Goal: Task Accomplishment & Management: Manage account settings

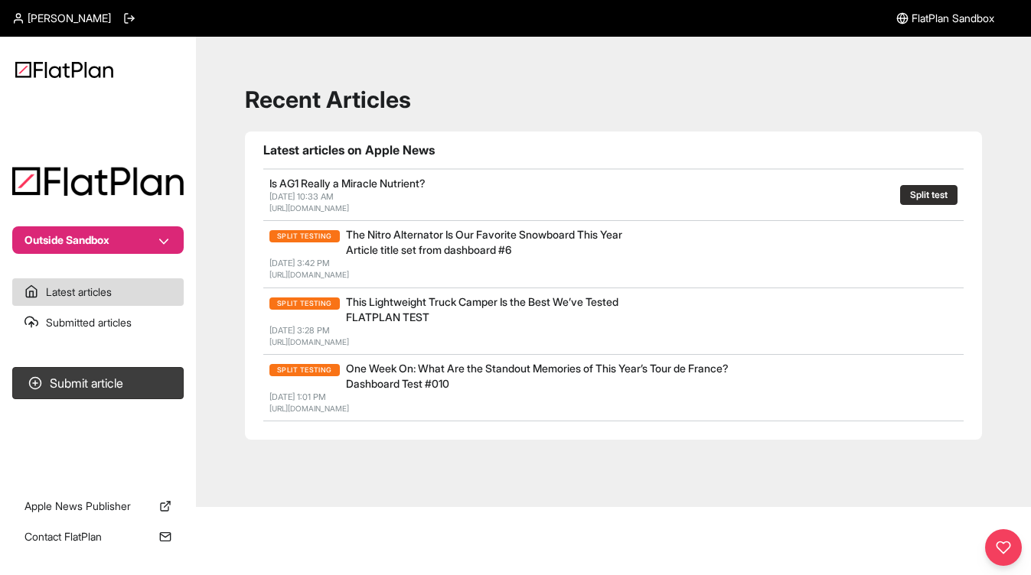
click at [94, 19] on span "[PERSON_NAME]" at bounding box center [69, 18] width 83 height 15
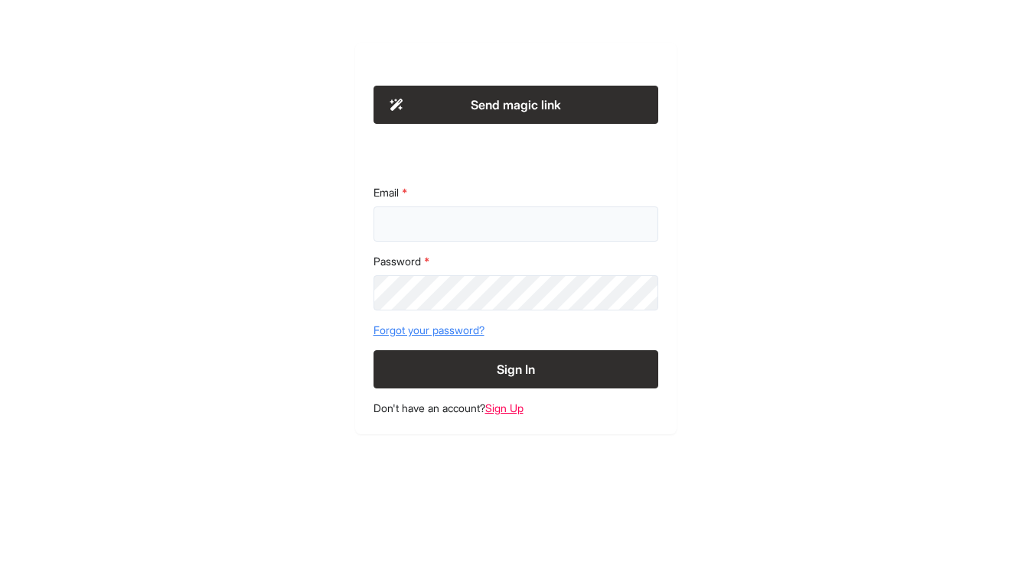
type input "**********"
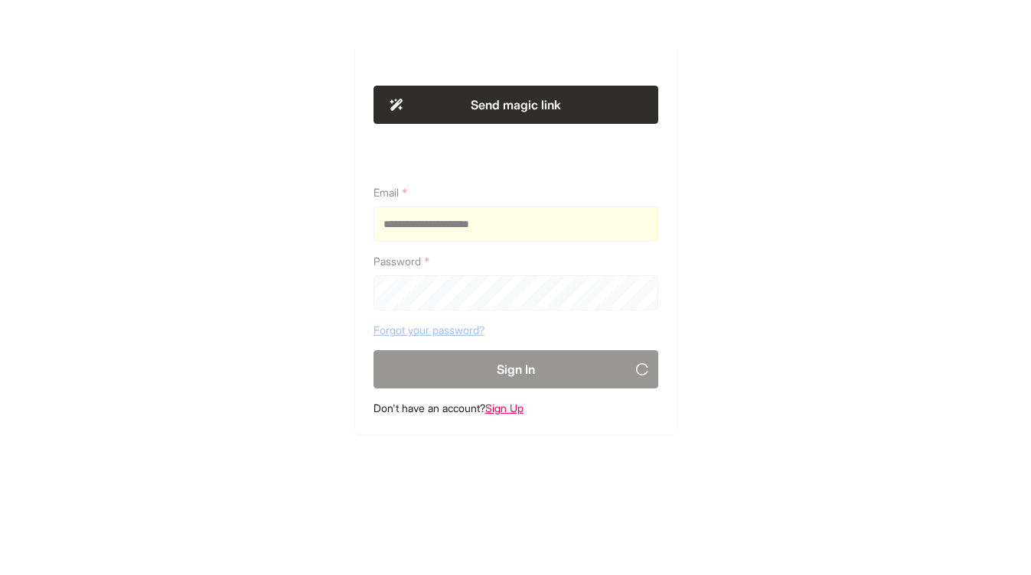
click at [411, 227] on section "**********" at bounding box center [515, 239] width 321 height 392
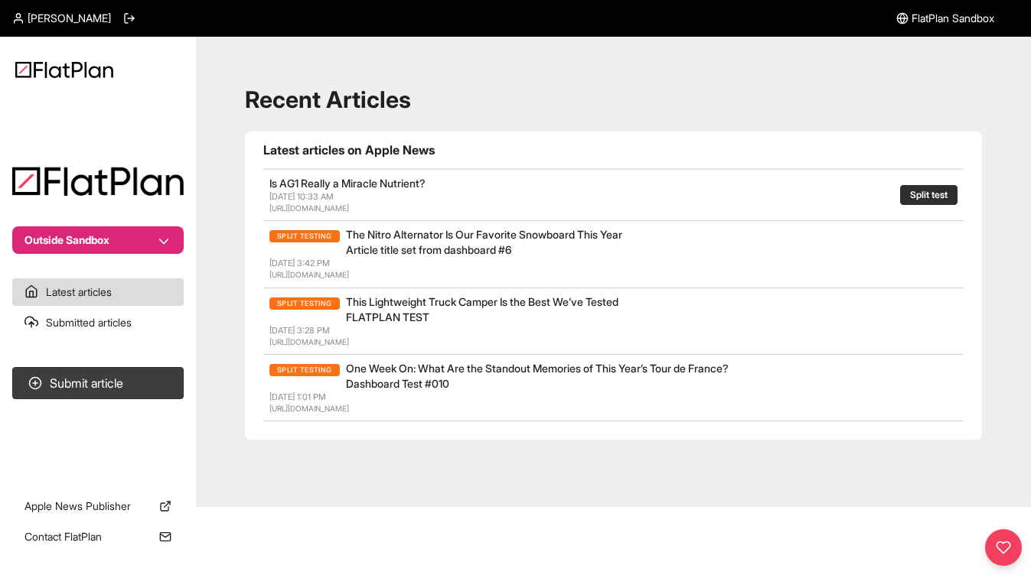
click at [967, 20] on span "FlatPlan Sandbox" at bounding box center [952, 18] width 83 height 15
click at [944, 24] on span "FlatPlan Sandbox" at bounding box center [952, 18] width 83 height 15
click at [933, 24] on span "FlatPlan Sandbox" at bounding box center [952, 18] width 83 height 15
click at [932, 24] on span "FlatPlan Sandbox" at bounding box center [952, 18] width 83 height 15
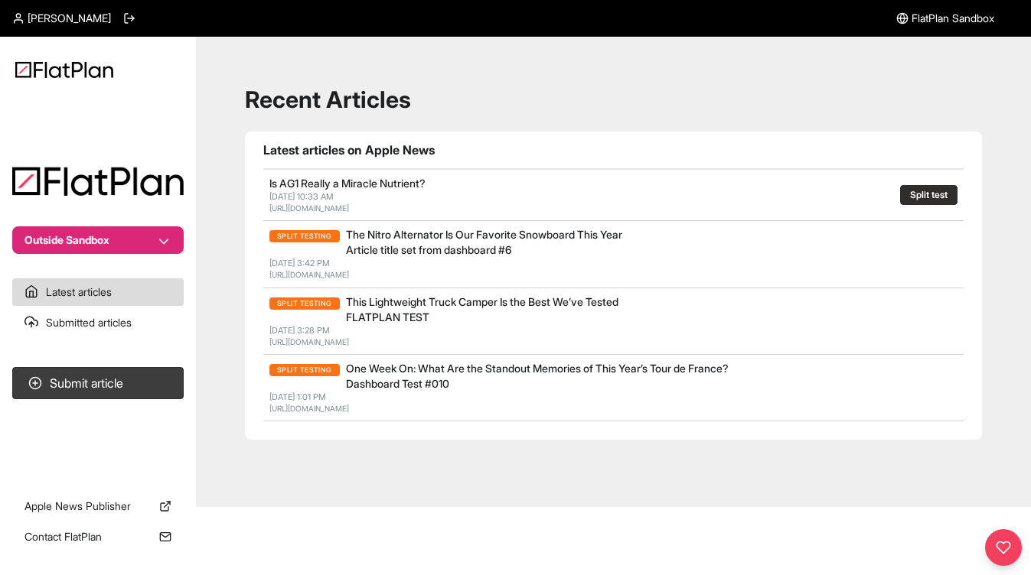
click at [161, 230] on button "Outside Sandbox" at bounding box center [97, 241] width 171 height 28
click at [599, 129] on div "Outside Sandbox Latest articles Submitted articles Submit article Apple News Pu…" at bounding box center [515, 272] width 1031 height 471
click at [506, 102] on h1 "Recent Articles" at bounding box center [613, 100] width 737 height 28
click at [126, 325] on link "Submitted articles" at bounding box center [97, 323] width 171 height 28
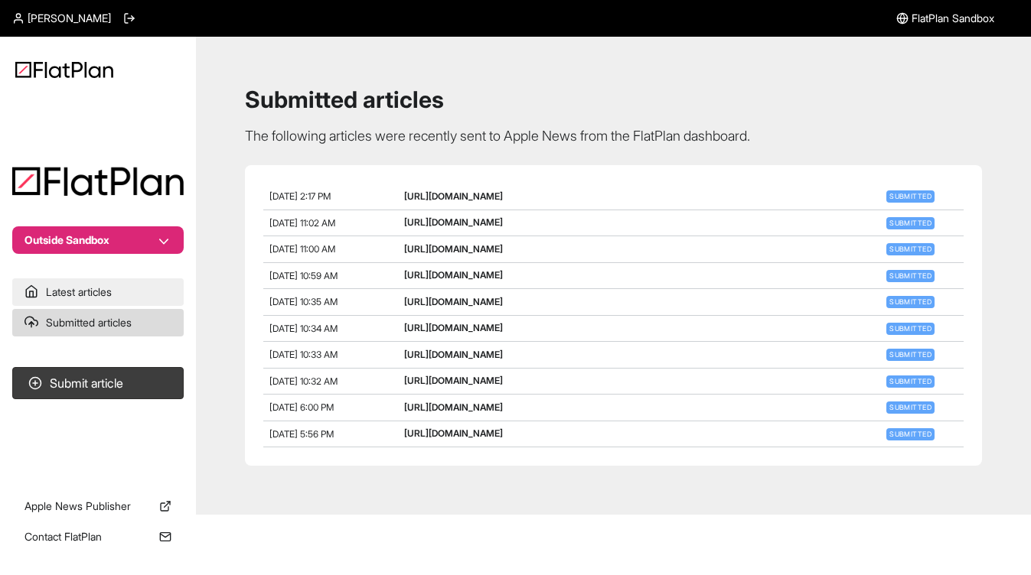
click at [131, 299] on link "Latest articles" at bounding box center [97, 293] width 171 height 28
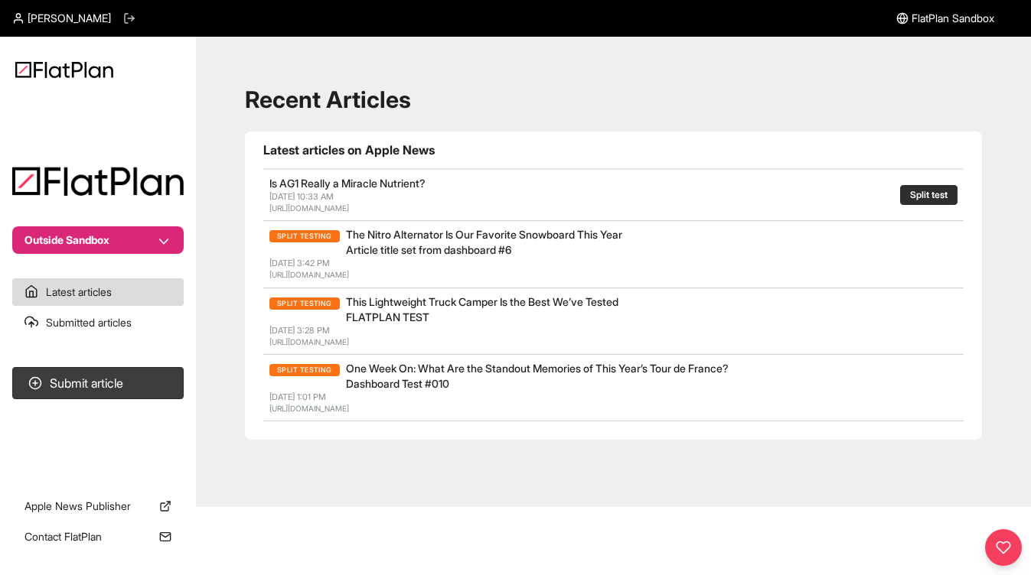
click at [132, 18] on line at bounding box center [131, 18] width 6 height 0
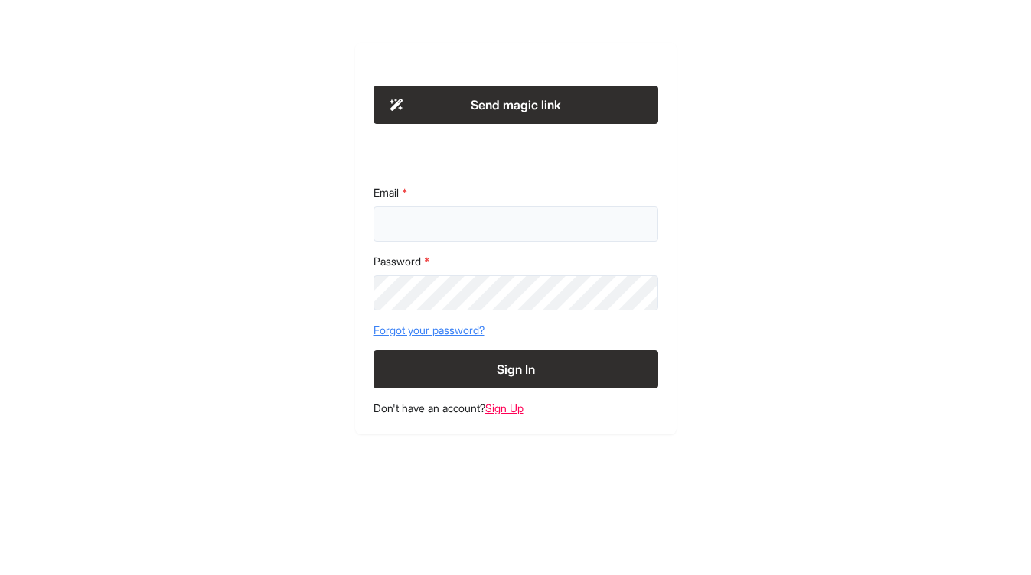
click at [571, 222] on input "Email" at bounding box center [515, 224] width 285 height 35
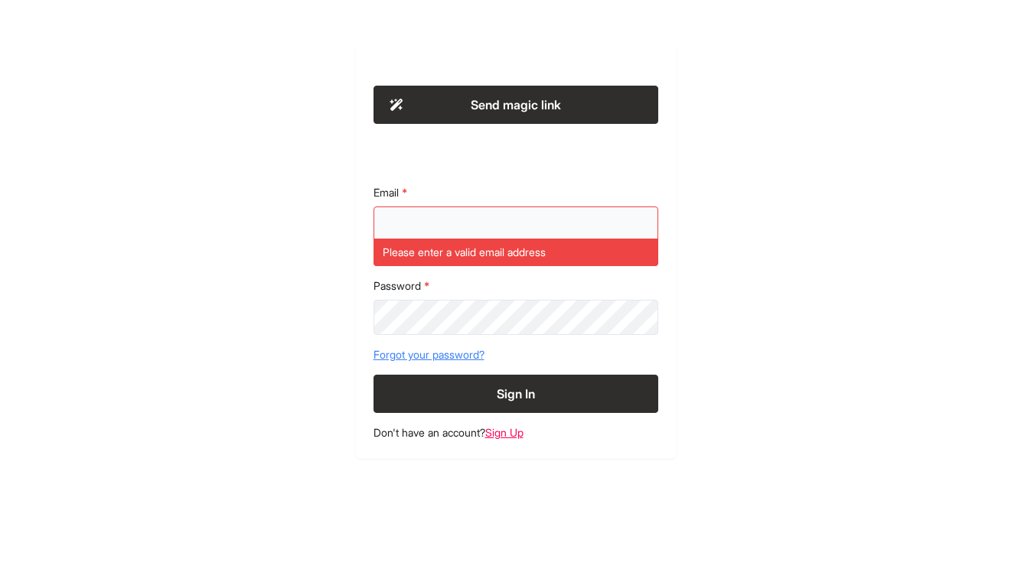
type input "**********"
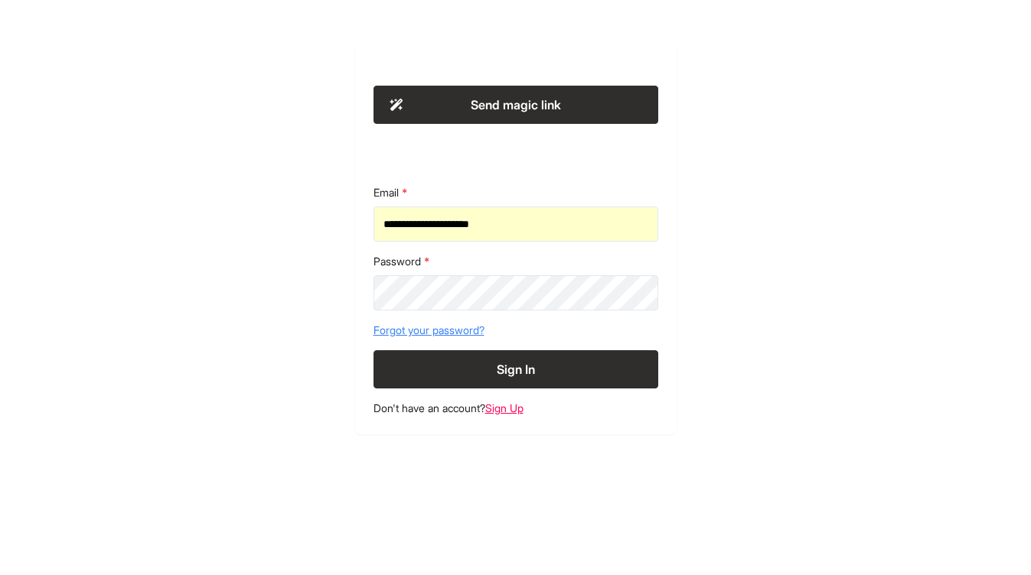
click at [526, 370] on button "Sign In" at bounding box center [515, 369] width 285 height 38
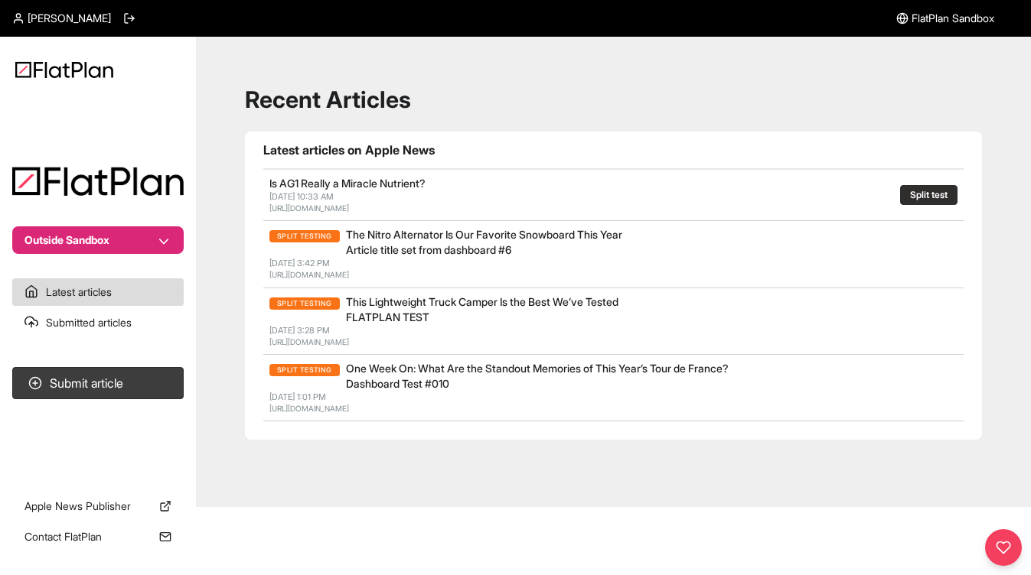
click at [74, 20] on span "[PERSON_NAME]" at bounding box center [69, 18] width 83 height 15
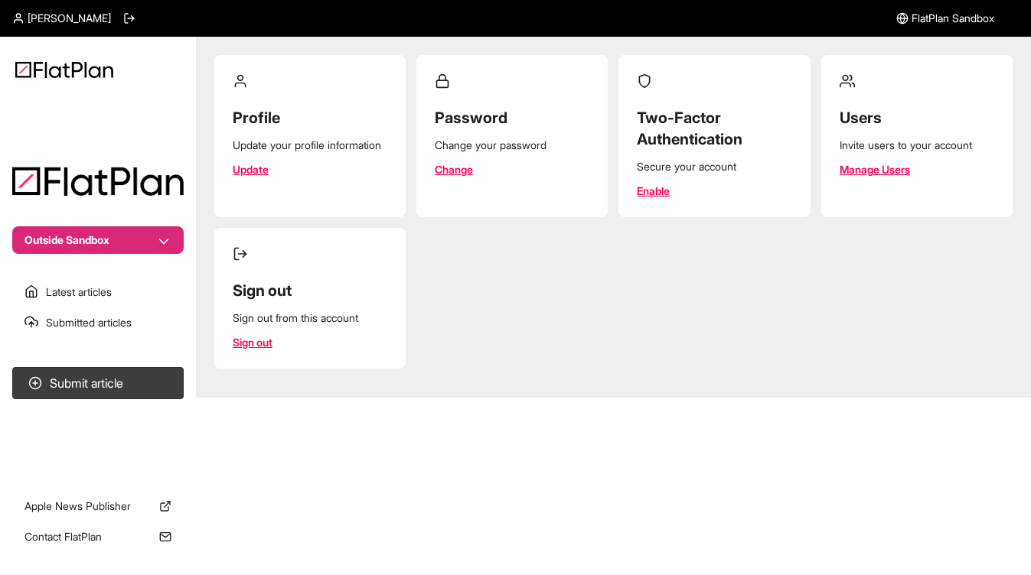
click at [858, 143] on div "Invite users to your account" at bounding box center [917, 145] width 155 height 15
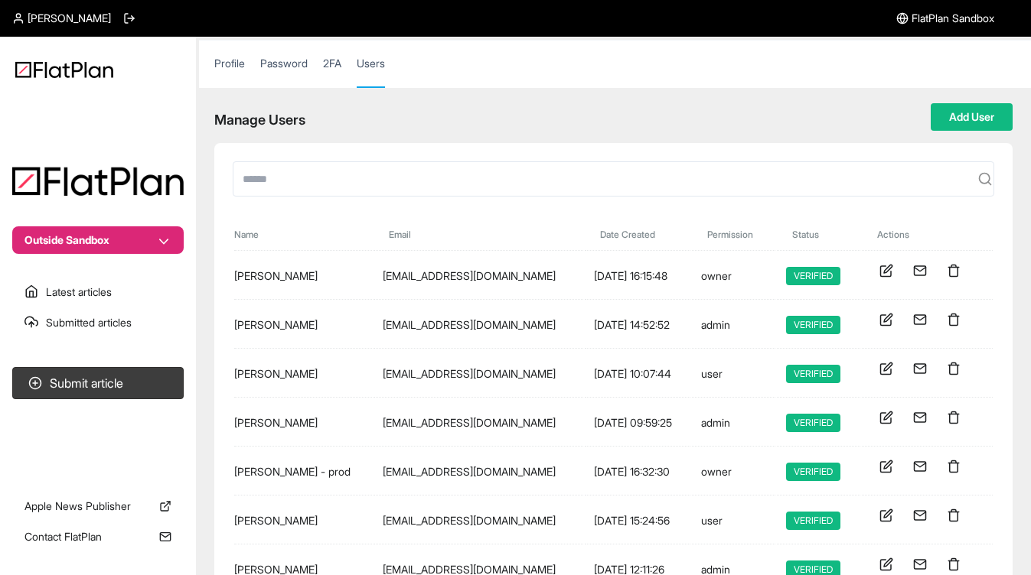
click at [233, 71] on link "Profile" at bounding box center [229, 71] width 31 height 31
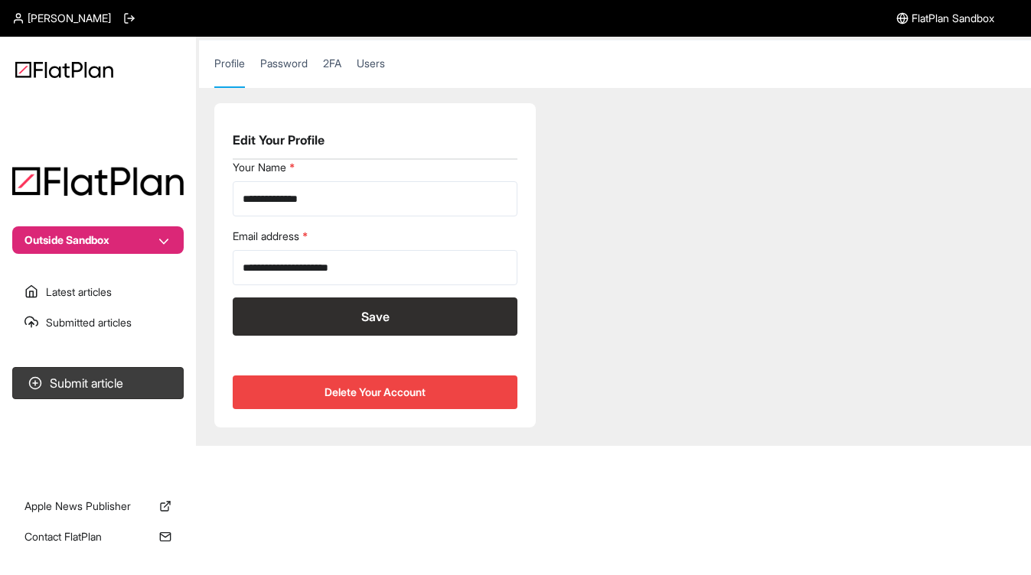
click at [276, 71] on link "Password" at bounding box center [283, 71] width 47 height 31
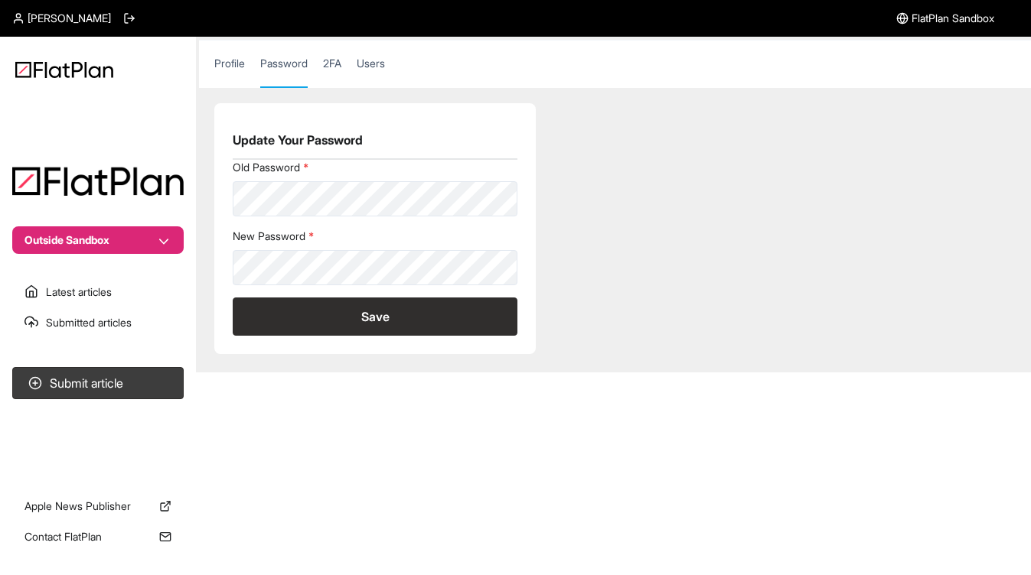
click at [335, 69] on link "2FA" at bounding box center [332, 71] width 18 height 31
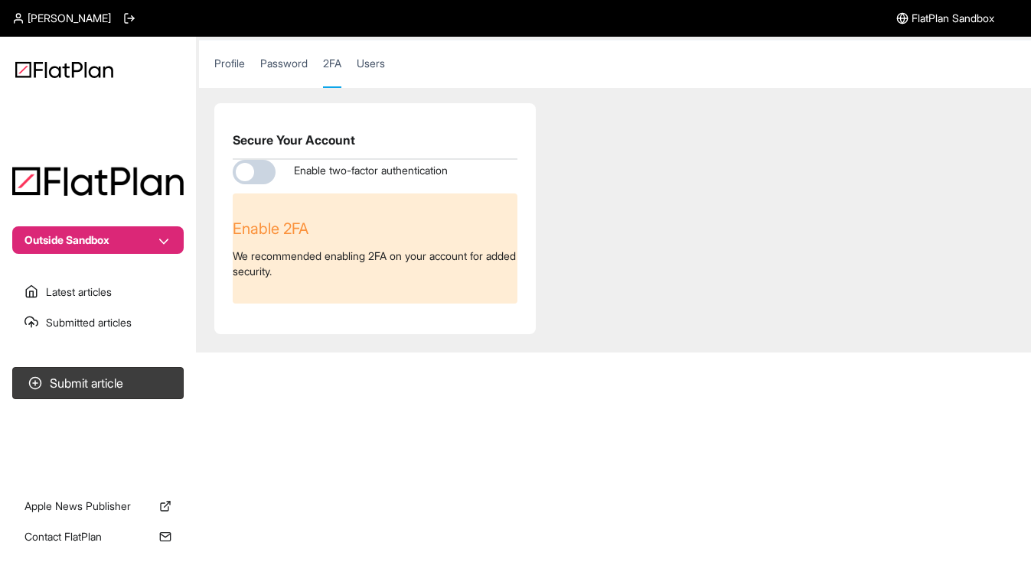
click at [377, 70] on link "Users" at bounding box center [371, 71] width 28 height 31
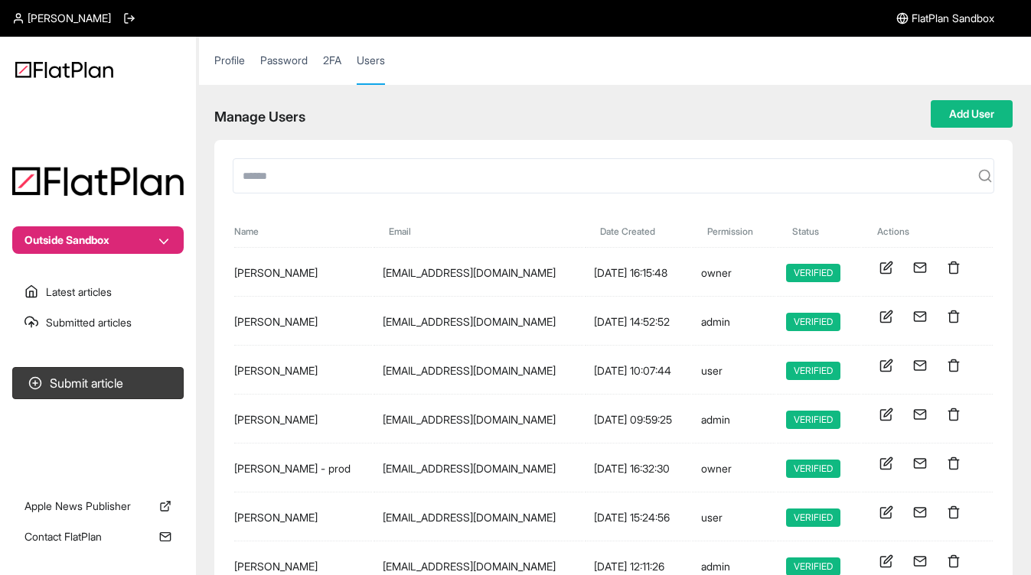
scroll to position [56, 0]
